Goal: Transaction & Acquisition: Subscribe to service/newsletter

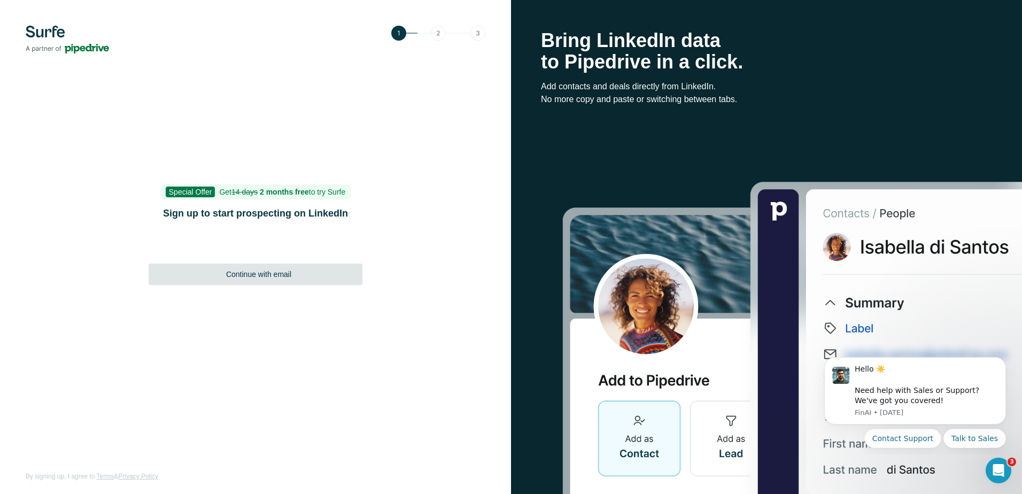
click at [273, 280] on div "Continue with email" at bounding box center [256, 274] width 214 height 21
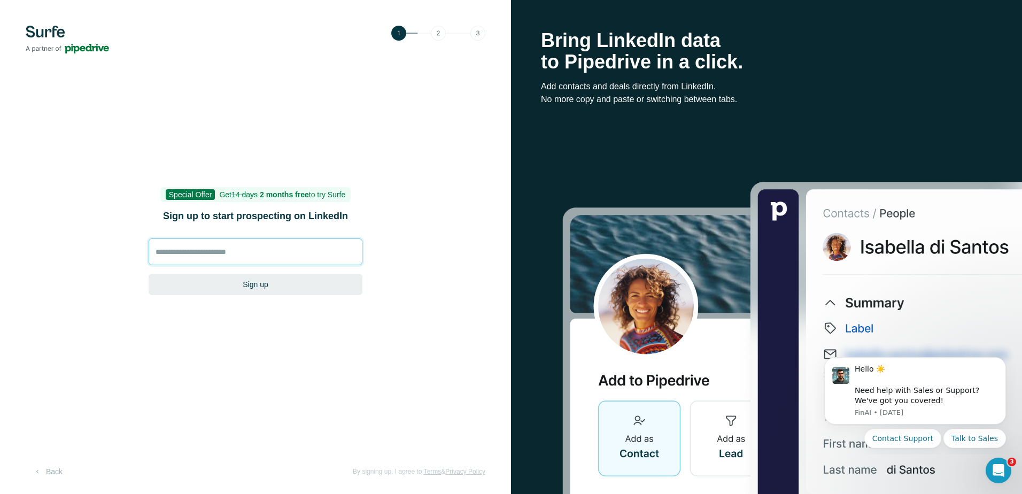
click at [224, 256] on input at bounding box center [256, 251] width 214 height 27
type input "**********"
click at [249, 284] on button "Sign up" at bounding box center [256, 284] width 214 height 21
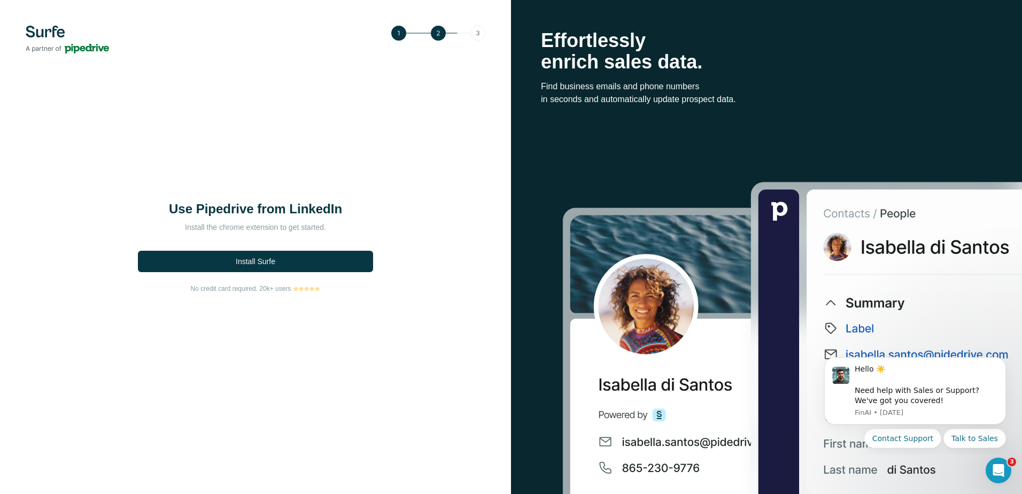
click at [475, 33] on img at bounding box center [438, 33] width 94 height 15
drag, startPoint x: 433, startPoint y: 35, endPoint x: 441, endPoint y: 35, distance: 7.5
click at [434, 35] on img at bounding box center [438, 33] width 94 height 15
click at [438, 31] on img at bounding box center [438, 33] width 94 height 15
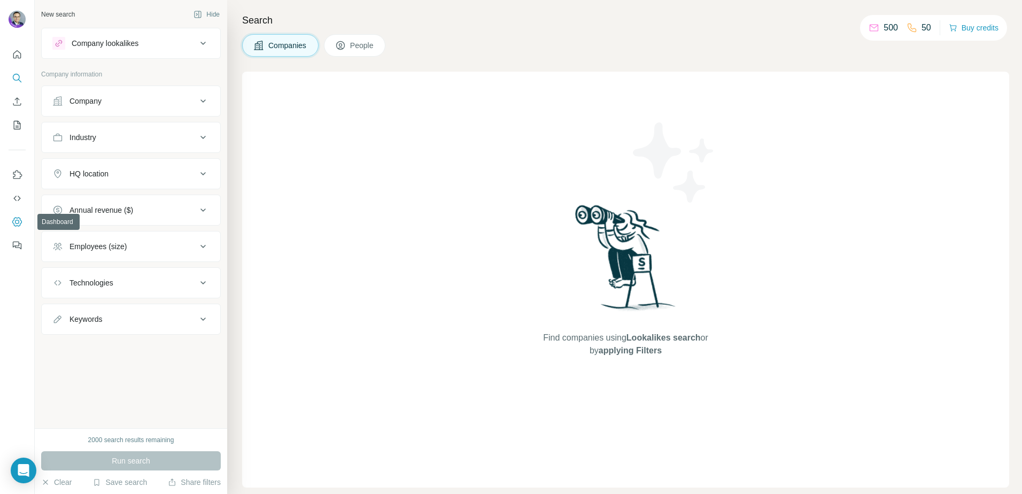
click at [14, 225] on icon "Dashboard" at bounding box center [17, 221] width 10 height 9
